Goal: Feedback & Contribution: Submit feedback/report problem

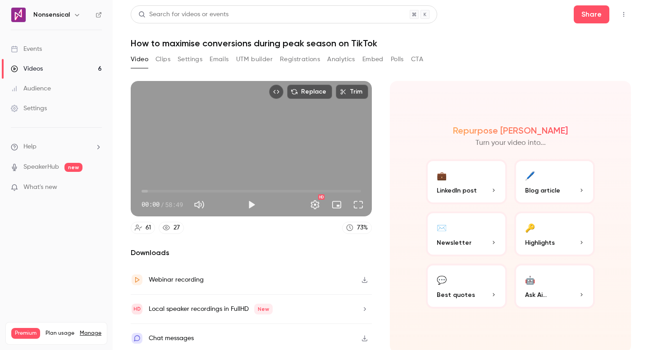
scroll to position [0, 0]
click at [252, 202] on button "Play" at bounding box center [251, 205] width 18 height 18
click at [251, 202] on button "Pause" at bounding box center [251, 205] width 18 height 18
type input "*"
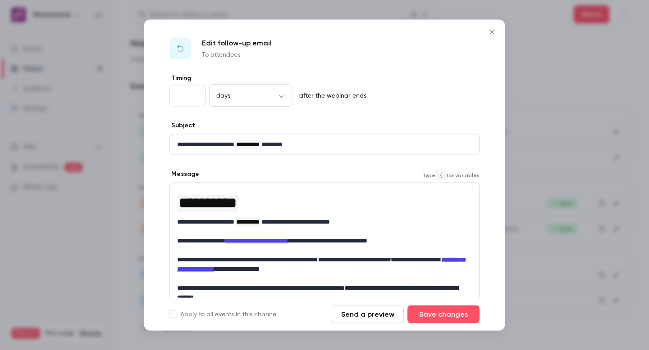
click at [492, 32] on icon "Close" at bounding box center [492, 32] width 4 height 4
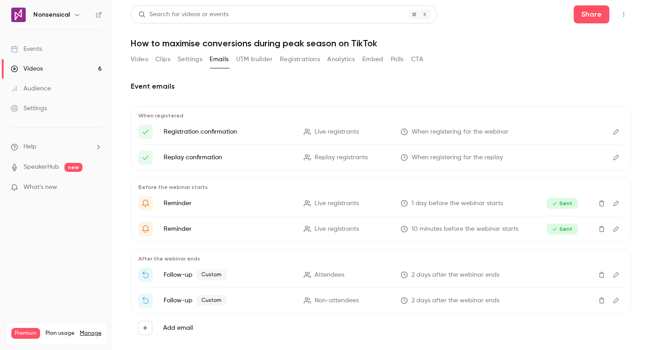
click at [612, 275] on icon "Edit" at bounding box center [615, 275] width 7 height 6
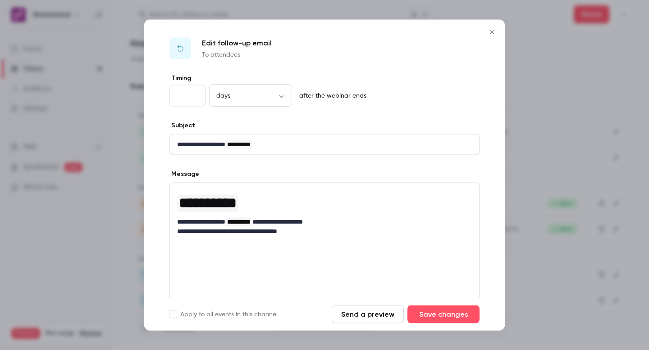
click at [187, 96] on input "*" at bounding box center [187, 96] width 36 height 22
type input "*"
click at [194, 93] on input "*" at bounding box center [187, 96] width 36 height 22
click at [467, 315] on button "Save changes" at bounding box center [443, 315] width 72 height 18
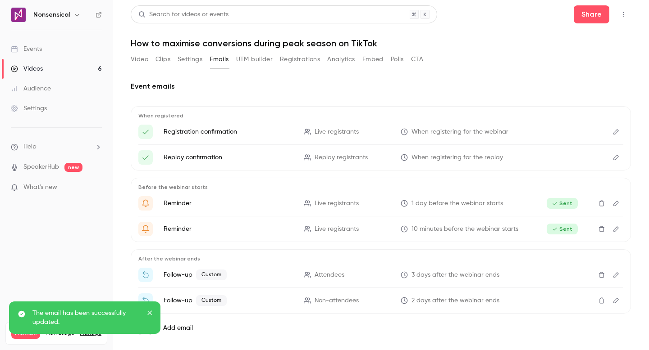
click at [612, 301] on icon "Edit" at bounding box center [615, 301] width 7 height 6
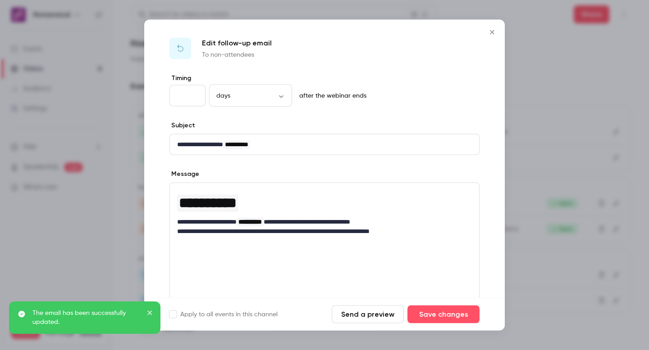
type input "*"
click at [195, 93] on input "*" at bounding box center [187, 96] width 36 height 22
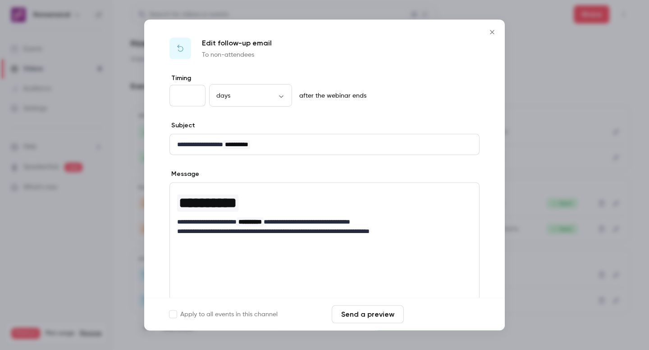
click at [462, 317] on button "Save changes" at bounding box center [443, 315] width 72 height 18
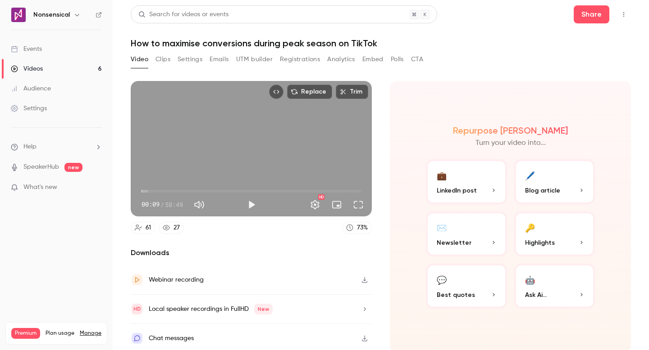
click at [306, 236] on div "Replace Trim 00:09 00:09 / 58:49 HD 61 27 73 % Downloads Webinar recording Loca…" at bounding box center [251, 217] width 241 height 272
click at [353, 202] on button "Full screen" at bounding box center [358, 205] width 18 height 18
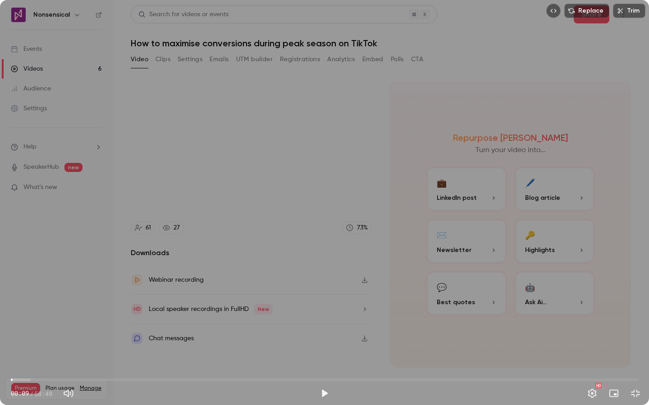
click at [556, 13] on icon "Embed video" at bounding box center [553, 11] width 6 height 6
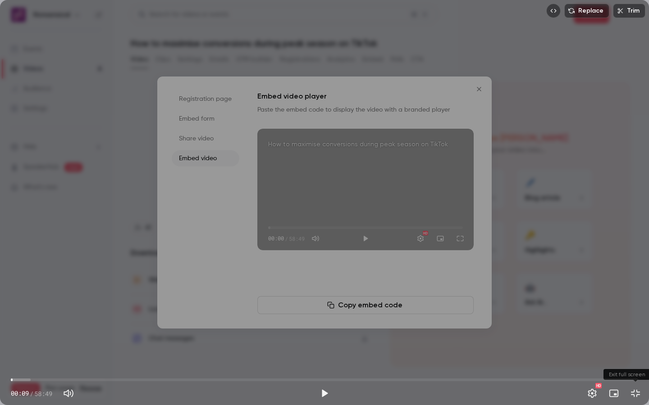
click at [634, 350] on button "Exit full screen" at bounding box center [635, 394] width 18 height 18
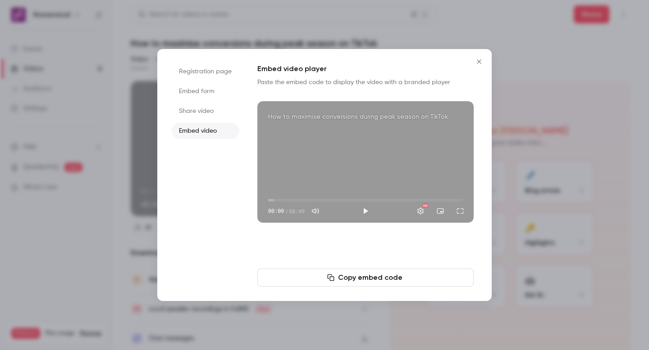
click at [215, 112] on li "Share video" at bounding box center [206, 111] width 68 height 16
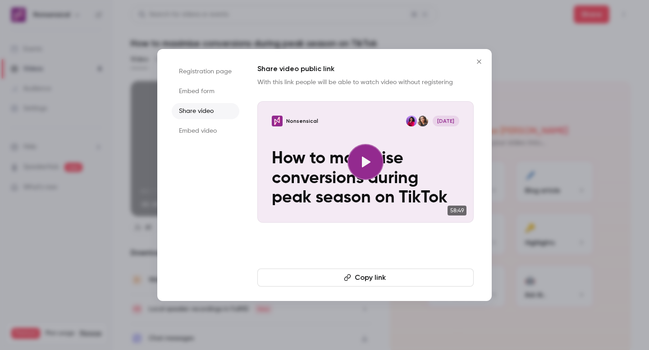
click at [478, 61] on icon "Close" at bounding box center [479, 61] width 4 height 4
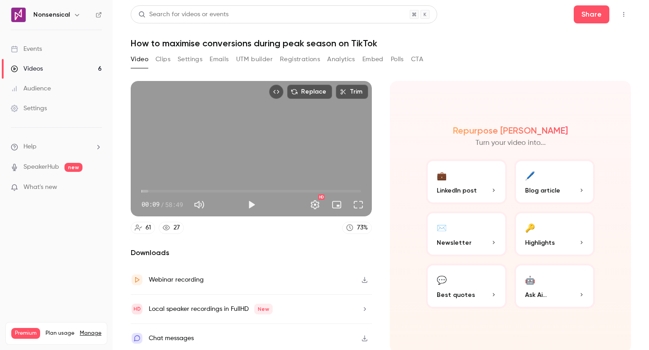
click at [371, 85] on section "Replace Trim 00:09 00:09 / 58:49 HD 61 27 73 % Downloads Webinar recording Loca…" at bounding box center [381, 204] width 500 height 247
click at [361, 279] on icon "button" at bounding box center [364, 280] width 7 height 6
click at [251, 204] on button "Play" at bounding box center [251, 205] width 18 height 18
click at [277, 141] on div "Replace Trim 00:09 00:09 / 58:49 HD" at bounding box center [251, 149] width 241 height 136
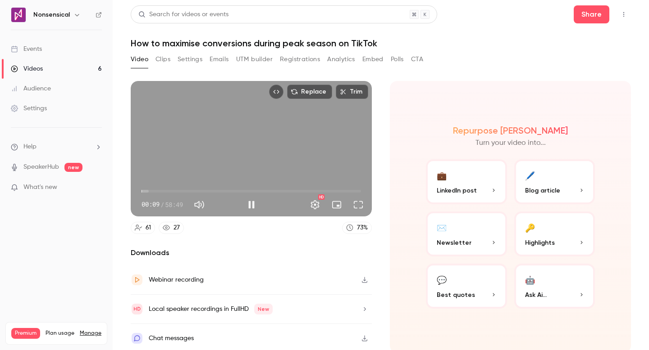
type input "***"
click at [316, 204] on button "Settings" at bounding box center [315, 205] width 18 height 18
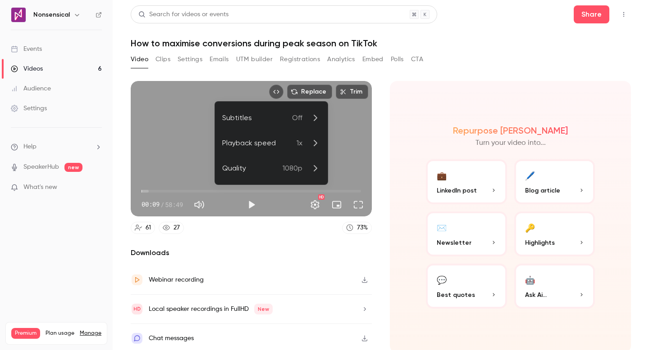
click at [311, 203] on div at bounding box center [324, 175] width 649 height 350
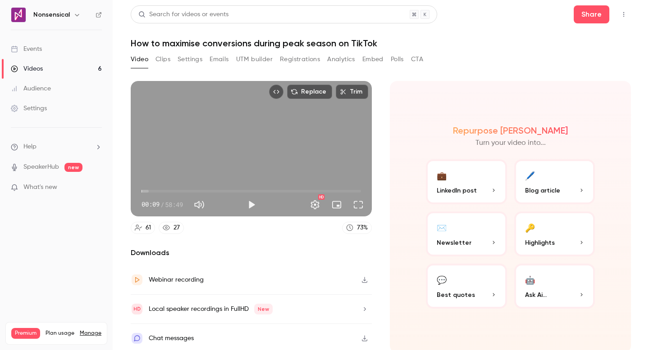
click at [46, 166] on link "SpeakerHub" at bounding box center [41, 167] width 36 height 9
click at [64, 107] on link "Settings" at bounding box center [56, 109] width 113 height 20
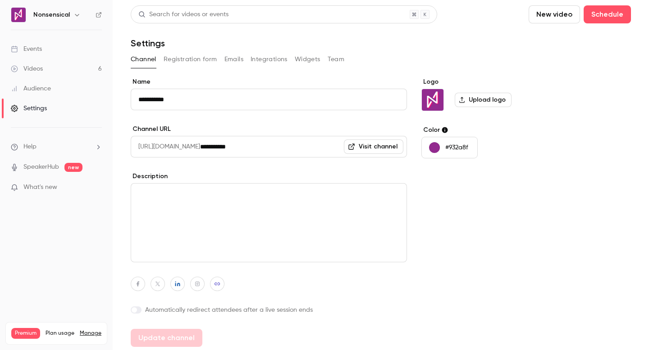
click at [48, 145] on li "Help" at bounding box center [56, 146] width 91 height 9
click at [147, 132] on link "Talk to [GEOGRAPHIC_DATA]" at bounding box center [166, 137] width 99 height 24
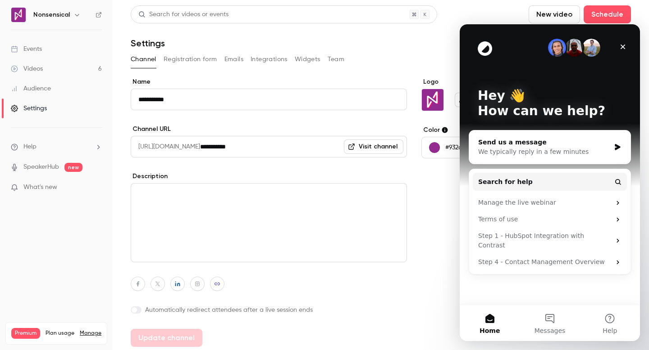
click at [535, 138] on div "Send us a message" at bounding box center [544, 142] width 132 height 9
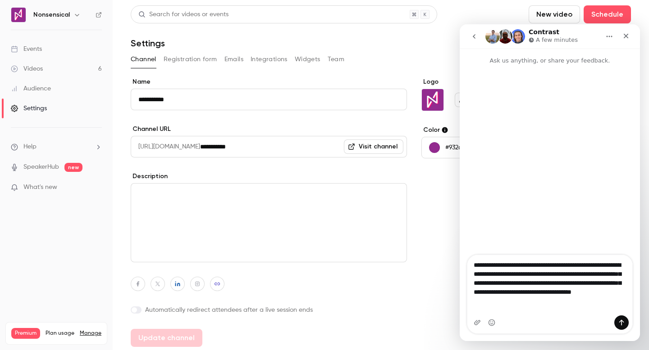
type textarea "**********"
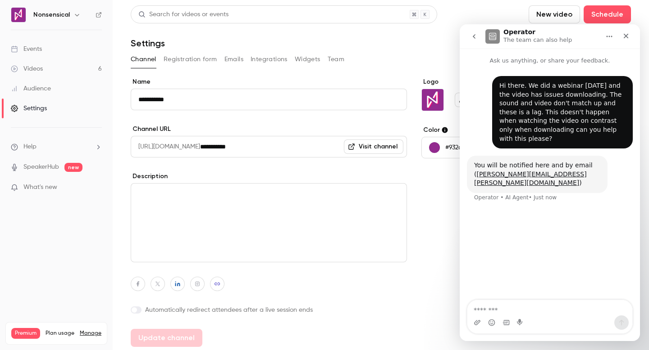
click at [601, 95] on div "Hi there. We did a webinar [DATE] and the video has issues downloading. The sou…" at bounding box center [562, 113] width 126 height 62
click at [625, 38] on icon "Close" at bounding box center [625, 35] width 7 height 7
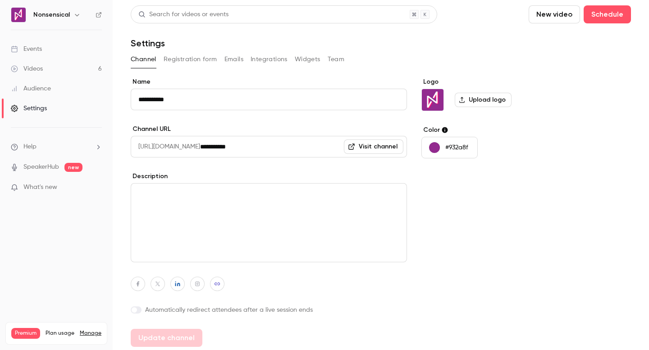
click at [62, 51] on link "Events" at bounding box center [56, 49] width 113 height 20
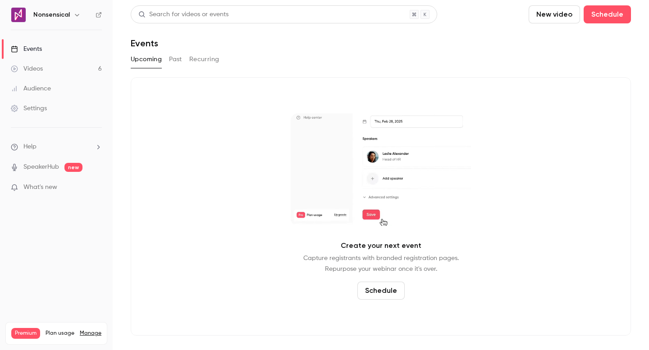
click at [63, 75] on link "Videos 6" at bounding box center [56, 69] width 113 height 20
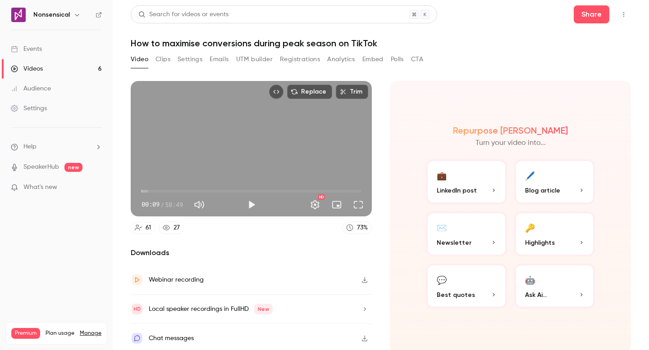
click at [88, 147] on li "Help" at bounding box center [56, 146] width 91 height 9
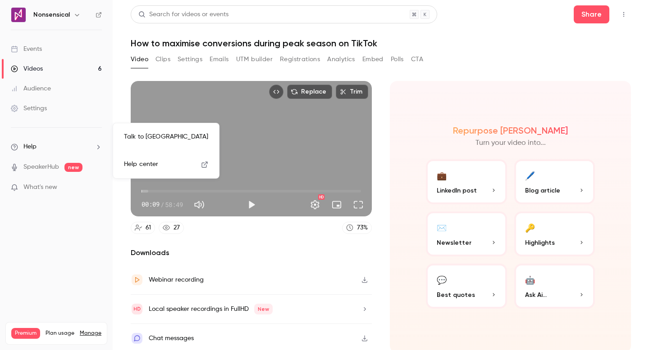
click at [149, 135] on link "Talk to [GEOGRAPHIC_DATA]" at bounding box center [166, 137] width 99 height 24
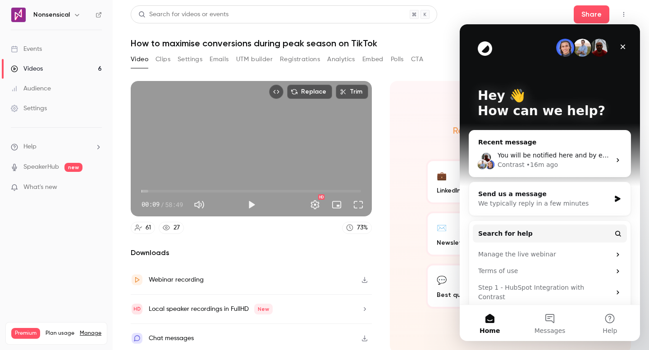
click at [565, 146] on div "You will be notified here and by email ([PERSON_NAME][EMAIL_ADDRESS][PERSON_NAM…" at bounding box center [549, 160] width 161 height 33
